Goal: Task Accomplishment & Management: Complete application form

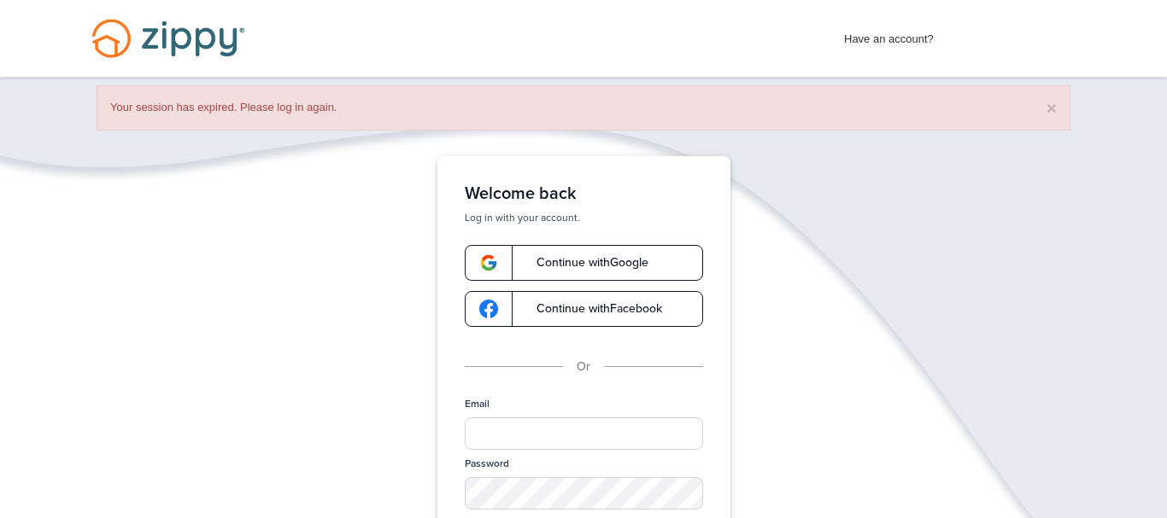
type input "**********"
click at [779, 298] on div "**********" at bounding box center [583, 447] width 1167 height 582
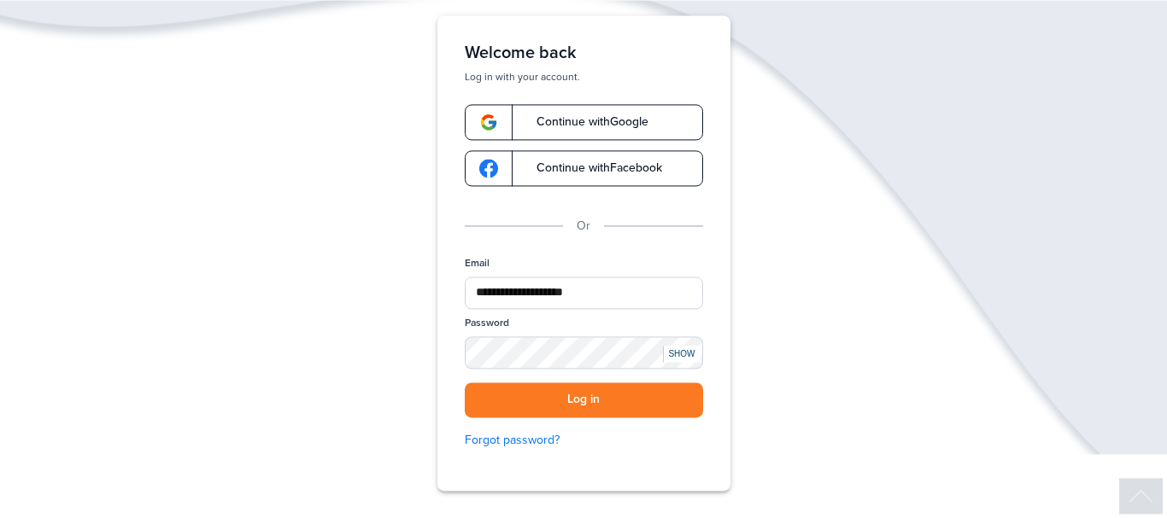
scroll to position [174, 0]
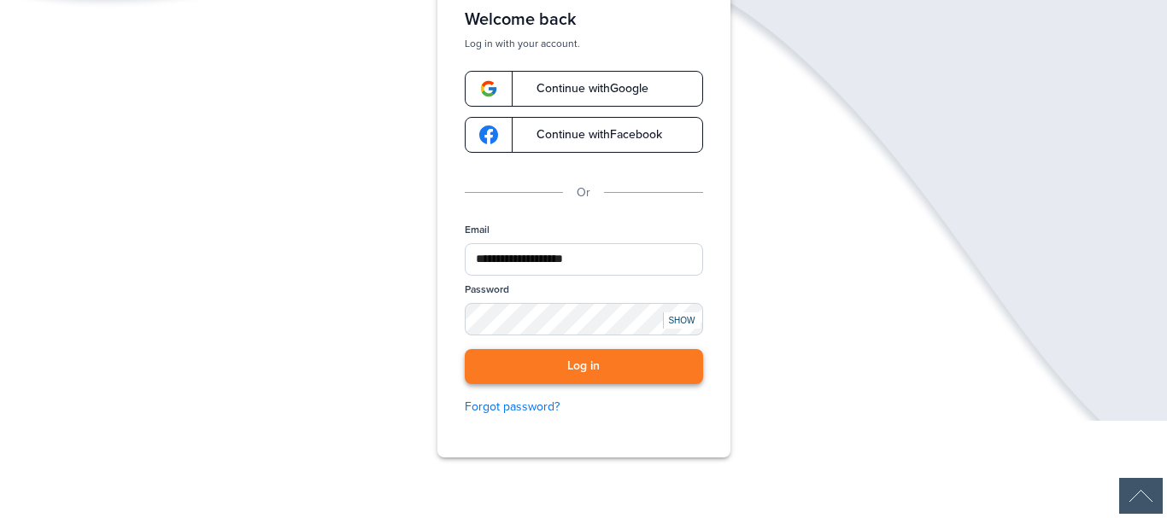
click at [629, 350] on button "Log in" at bounding box center [584, 366] width 238 height 35
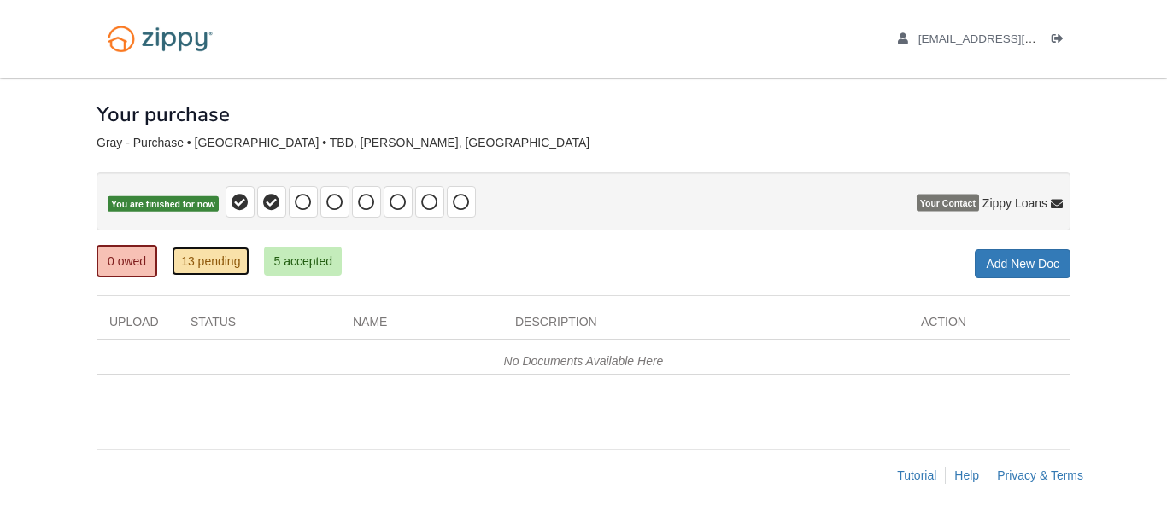
click at [208, 271] on link "13 pending" at bounding box center [211, 261] width 78 height 29
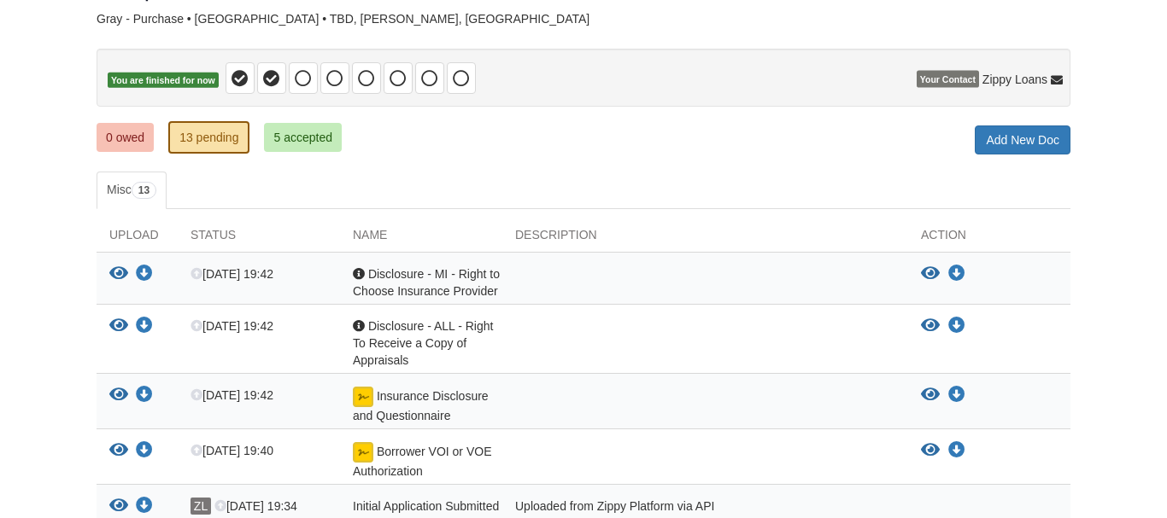
scroll to position [131, 0]
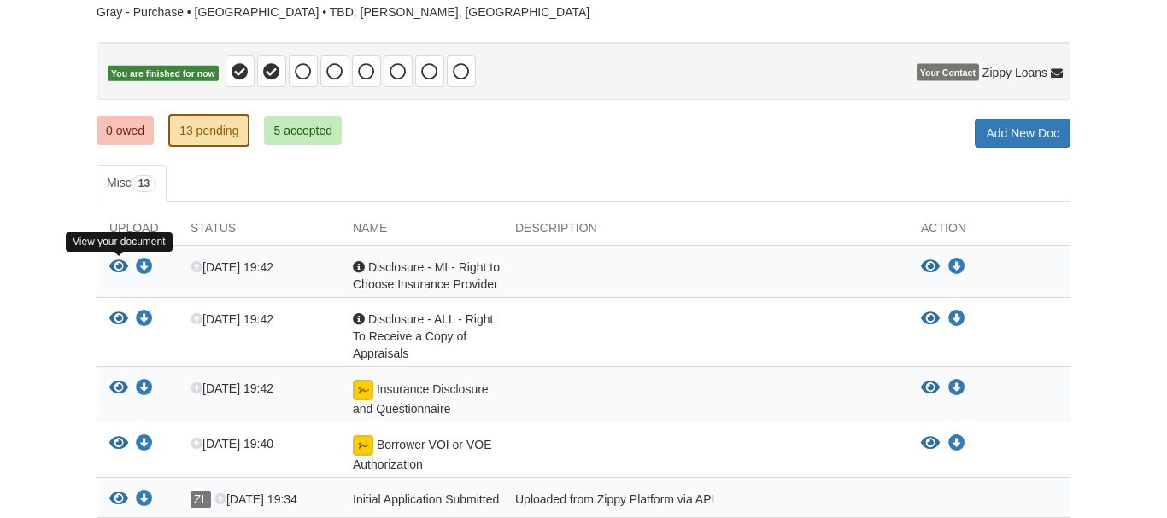
click at [114, 263] on icon "View Disclosure - MI - Right to Choose Insurance Provider" at bounding box center [118, 267] width 19 height 17
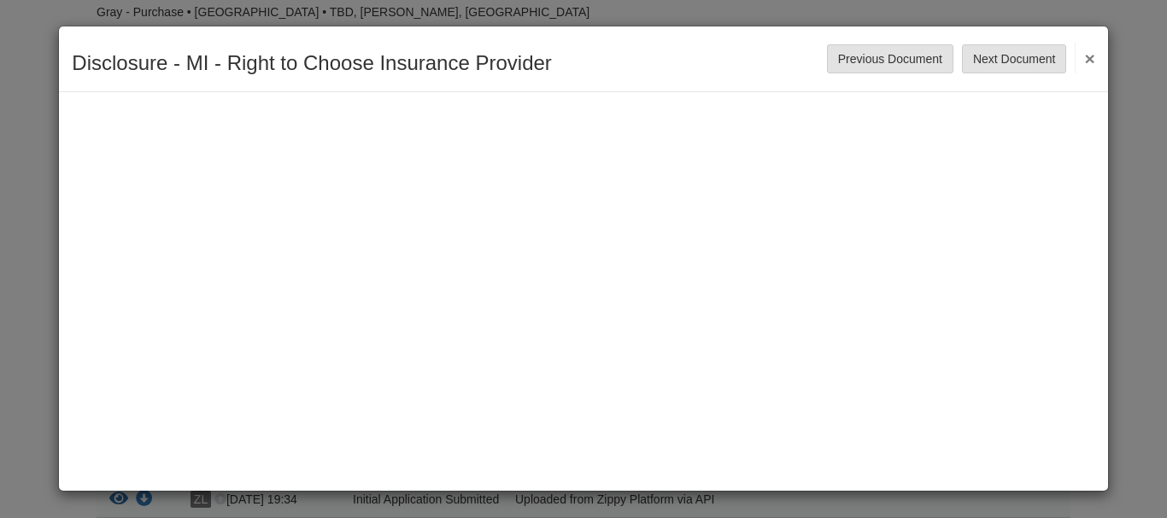
click at [1093, 55] on button "×" at bounding box center [1084, 58] width 20 height 31
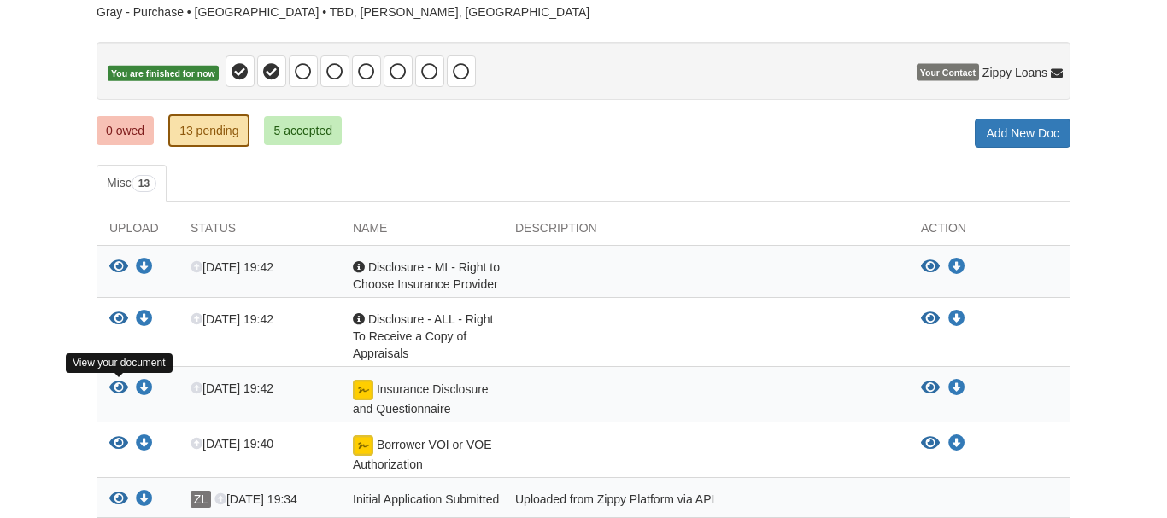
click at [122, 383] on icon "View Insurance Disclosure and Questionnaire" at bounding box center [118, 388] width 19 height 17
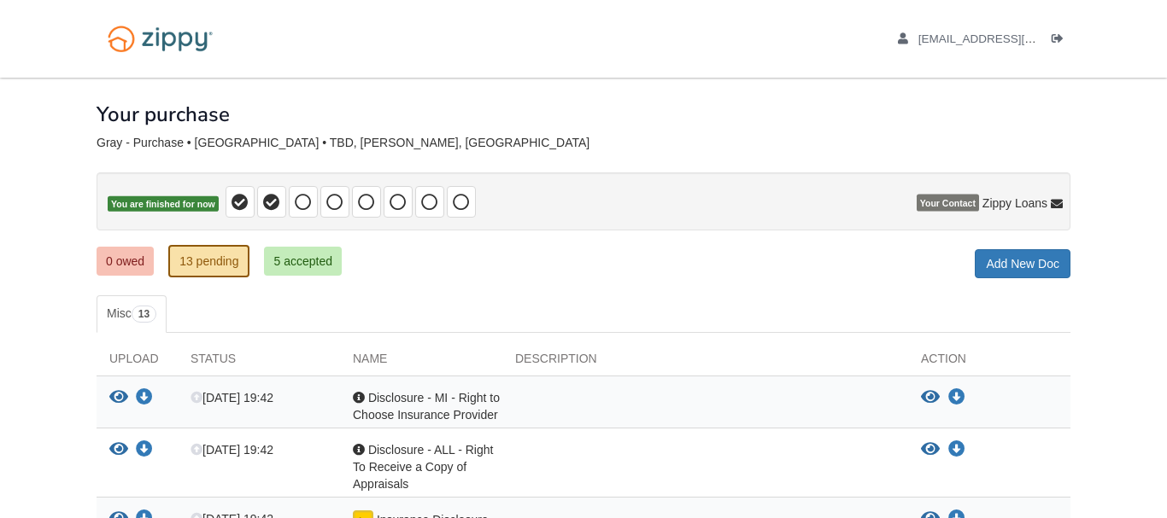
scroll to position [131, 0]
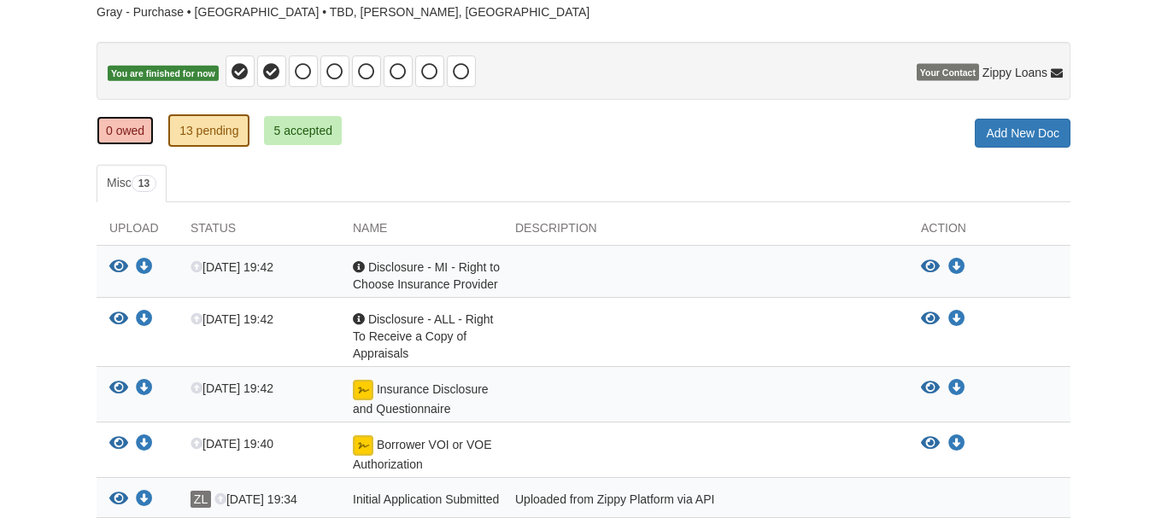
click at [123, 120] on link "0 owed" at bounding box center [124, 130] width 57 height 29
